Goal: Navigation & Orientation: Find specific page/section

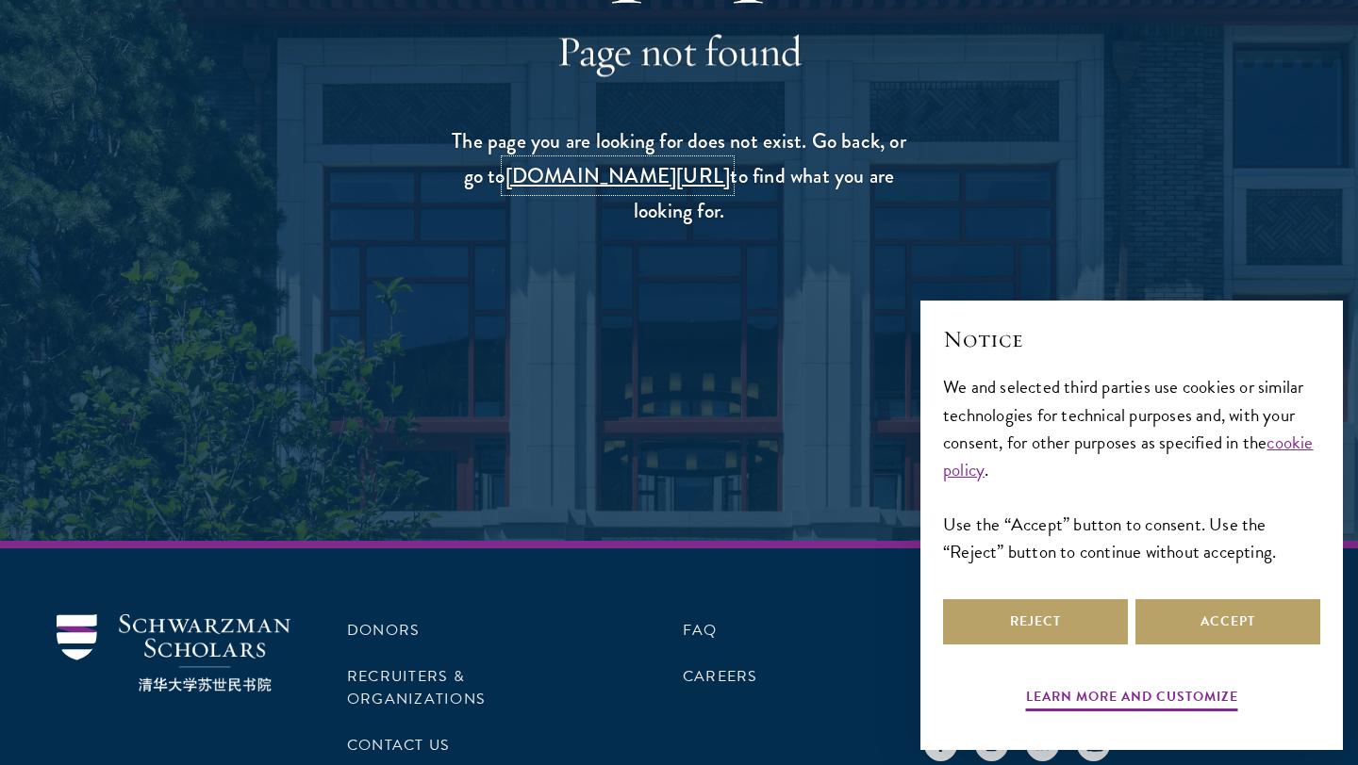
click at [598, 175] on link "schwarzmanscholars.org/search" at bounding box center [617, 175] width 225 height 31
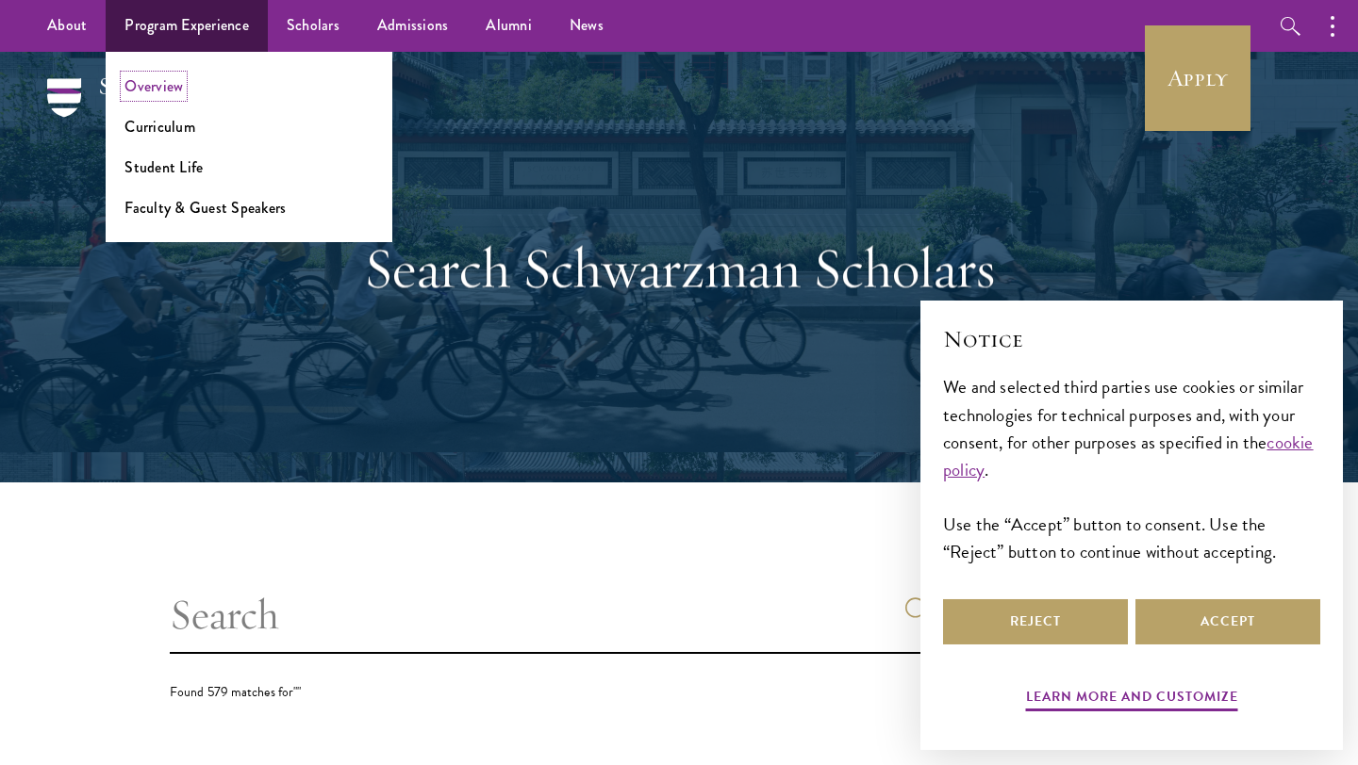
click at [158, 86] on link "Overview" at bounding box center [153, 86] width 58 height 22
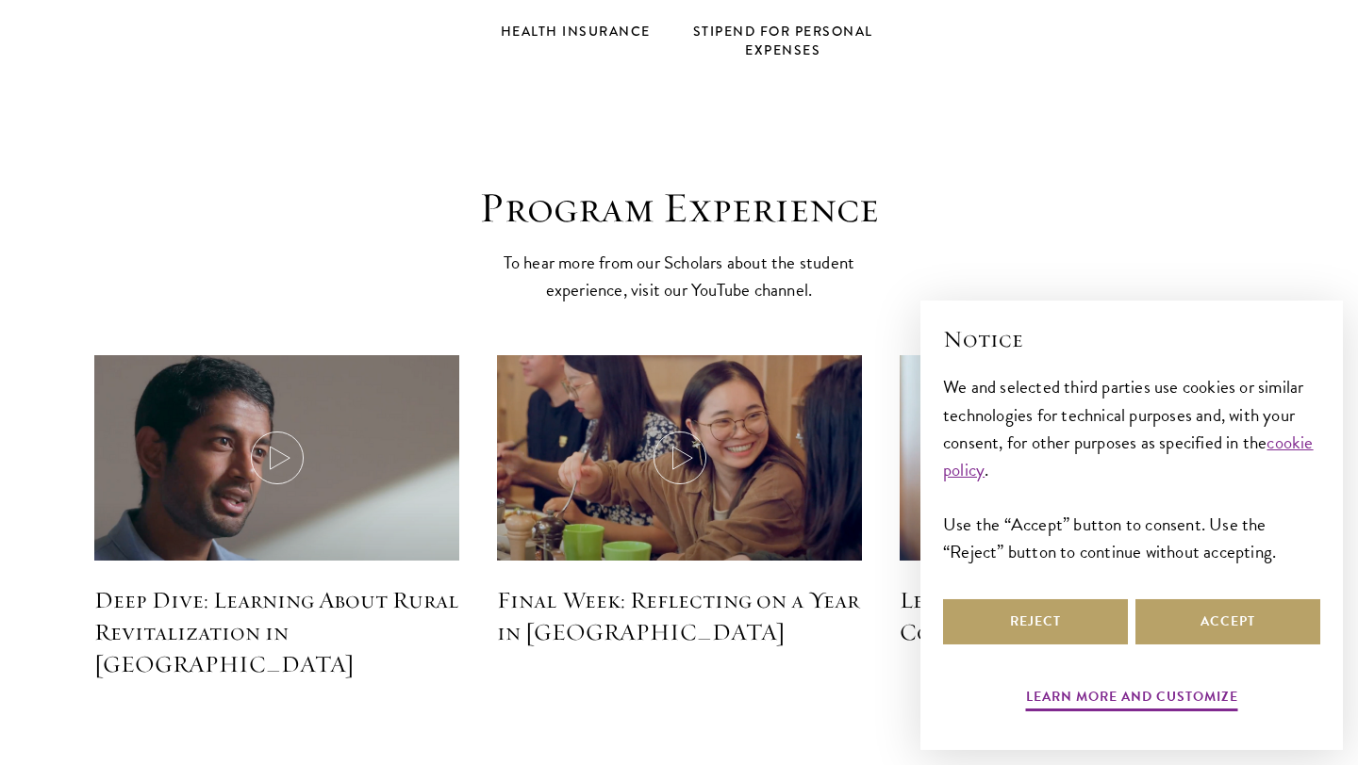
scroll to position [8157, 0]
